Goal: Navigation & Orientation: Find specific page/section

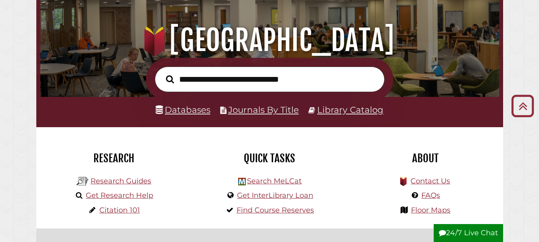
scroll to position [71, 0]
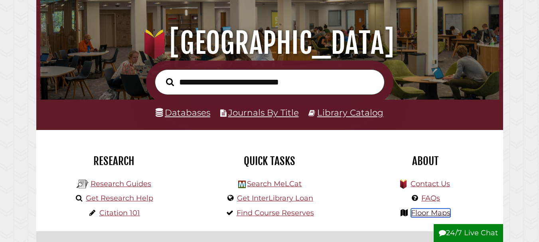
click at [421, 212] on link "Floor Maps" at bounding box center [431, 213] width 40 height 9
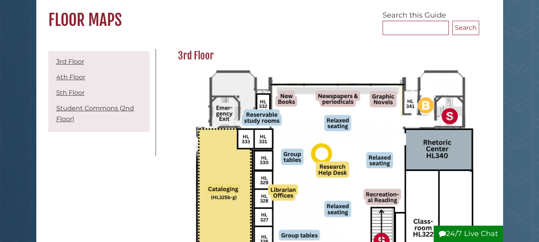
scroll to position [68, 0]
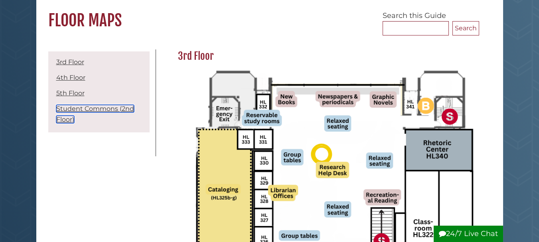
click at [129, 108] on link "Student Commons (2nd Floor)" at bounding box center [95, 114] width 78 height 18
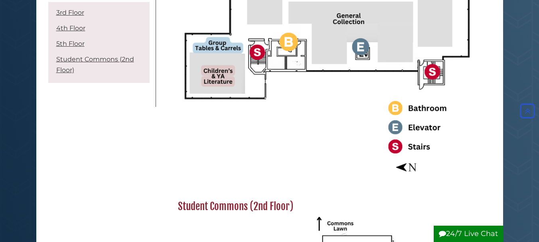
scroll to position [1057, 0]
